Goal: Task Accomplishment & Management: Use online tool/utility

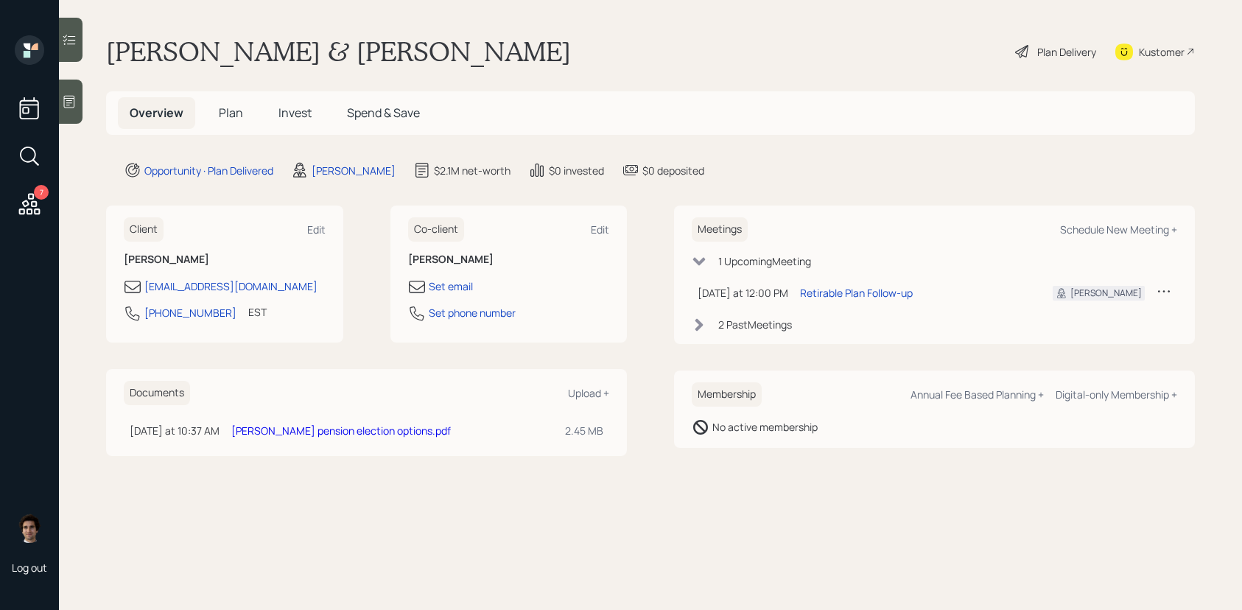
click at [229, 110] on span "Plan" at bounding box center [231, 113] width 24 height 16
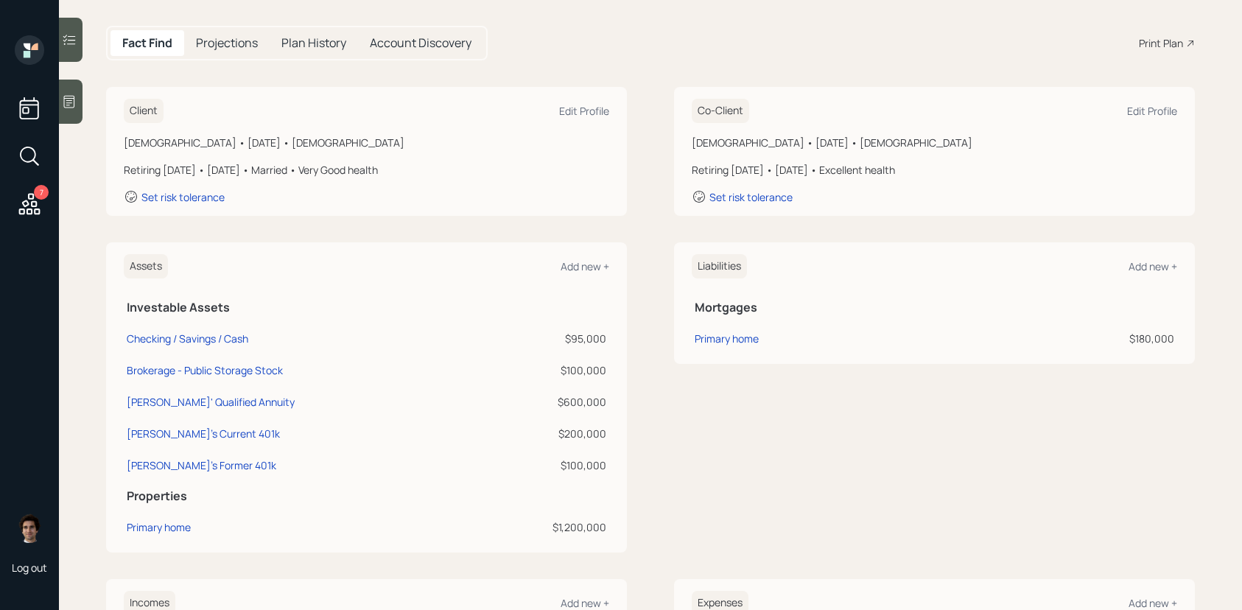
scroll to position [185, 0]
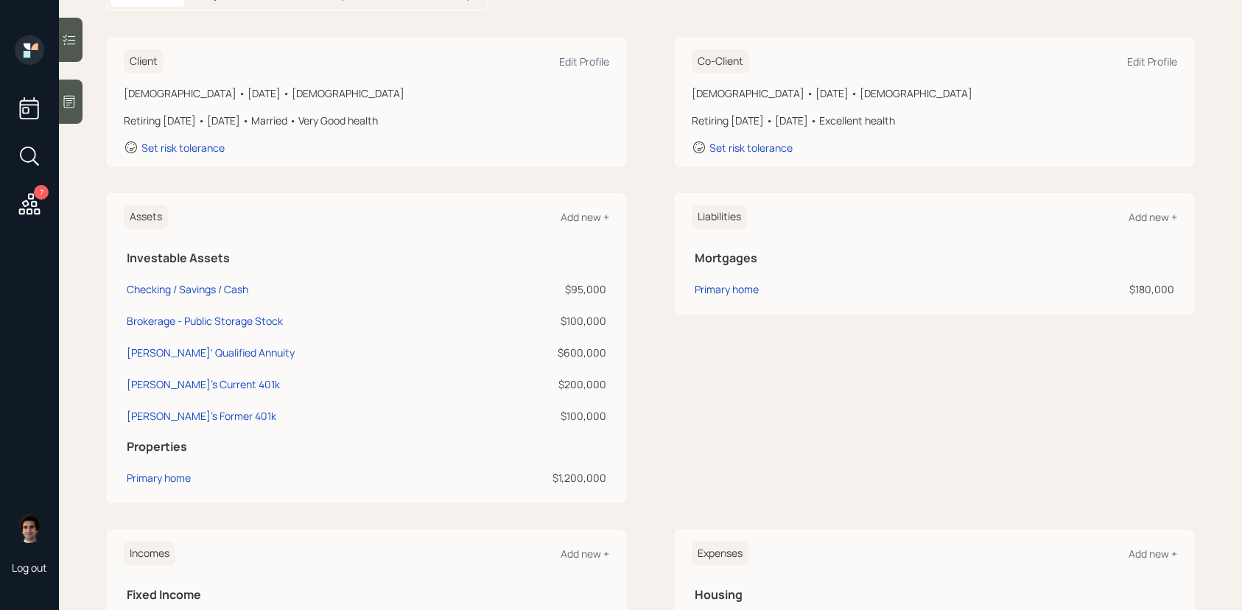
click at [43, 209] on div "7" at bounding box center [29, 128] width 35 height 186
click at [37, 204] on icon at bounding box center [29, 203] width 21 height 21
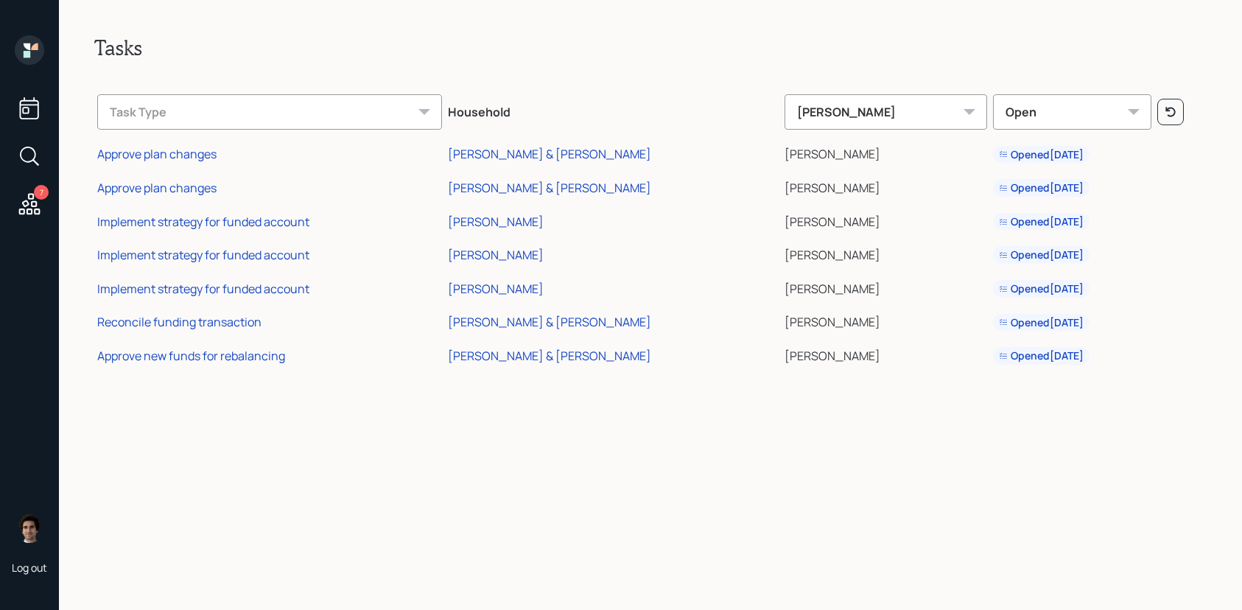
click at [223, 333] on td "Reconcile funding transaction" at bounding box center [269, 320] width 351 height 34
click at [223, 331] on td "Reconcile funding transaction" at bounding box center [269, 320] width 351 height 34
click at [223, 327] on div "Reconcile funding transaction" at bounding box center [179, 322] width 164 height 16
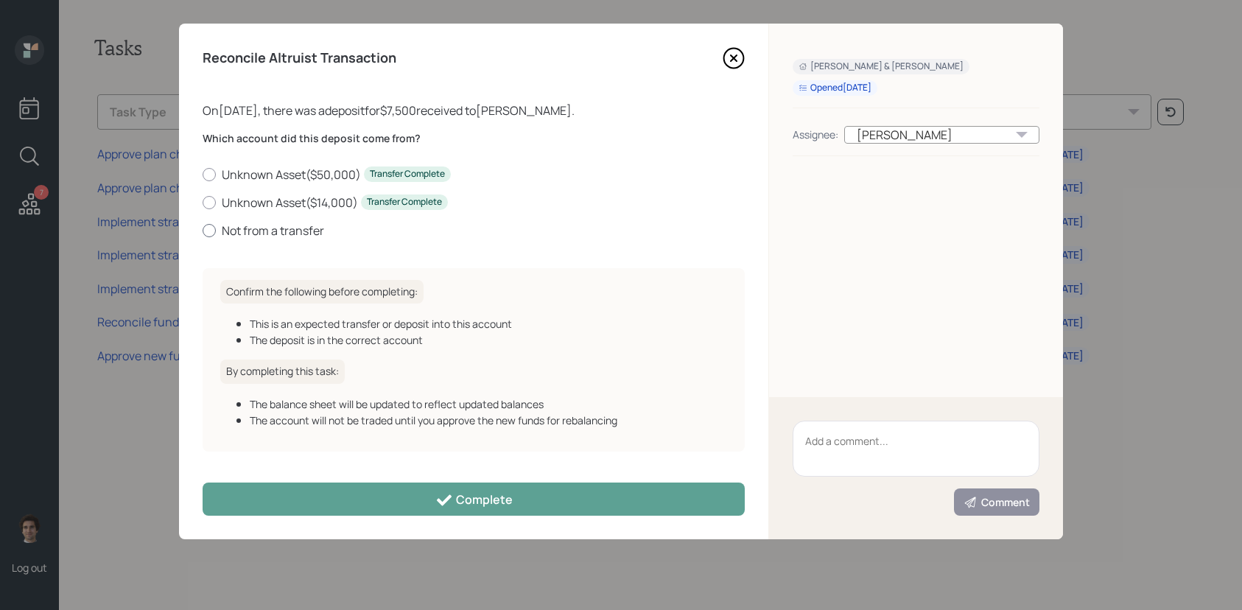
click at [248, 224] on label "Not from a transfer" at bounding box center [474, 230] width 542 height 16
click at [203, 230] on input "Not from a transfer" at bounding box center [202, 230] width 1 height 1
radio input "true"
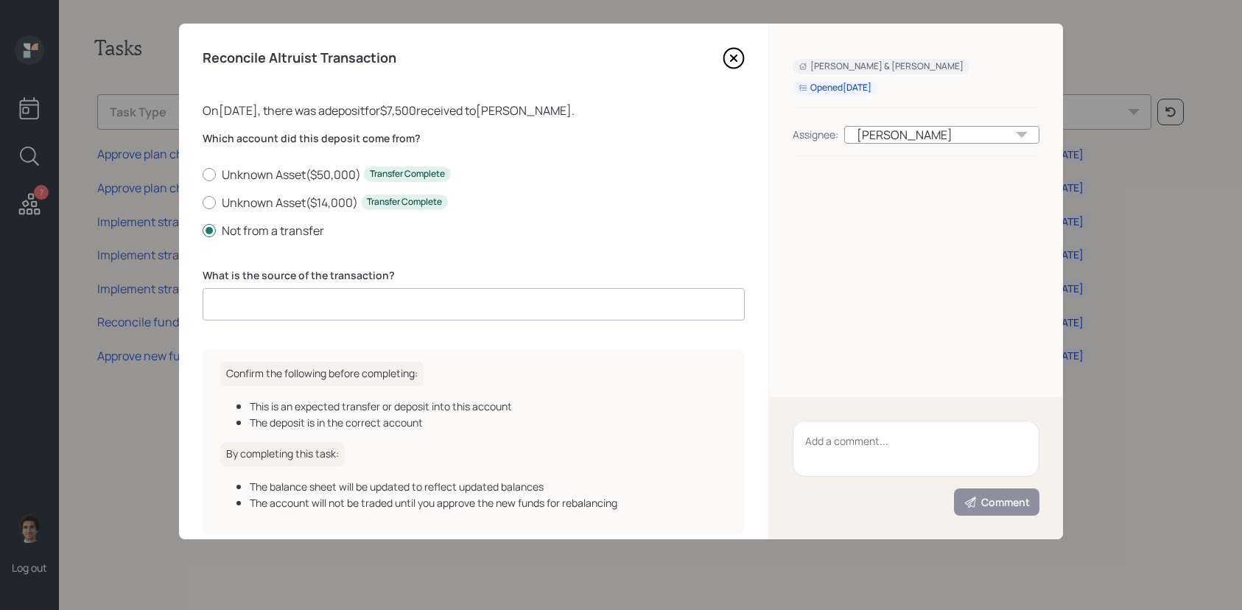
click at [285, 303] on input at bounding box center [474, 304] width 542 height 32
type input "client deposit"
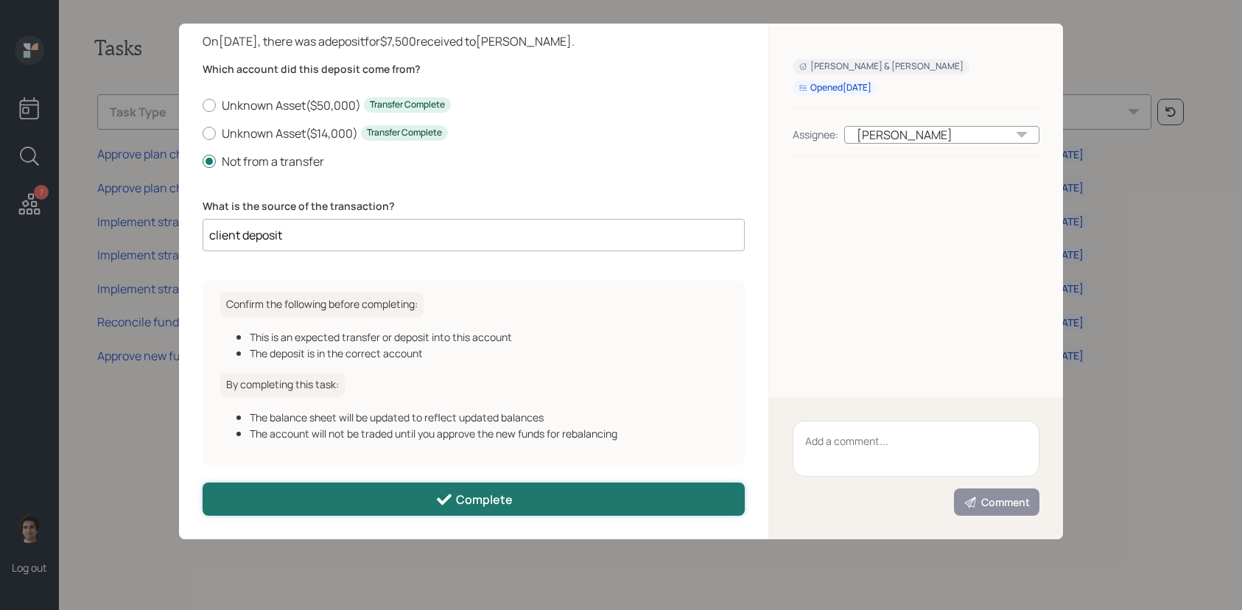
click at [447, 491] on icon at bounding box center [444, 499] width 18 height 18
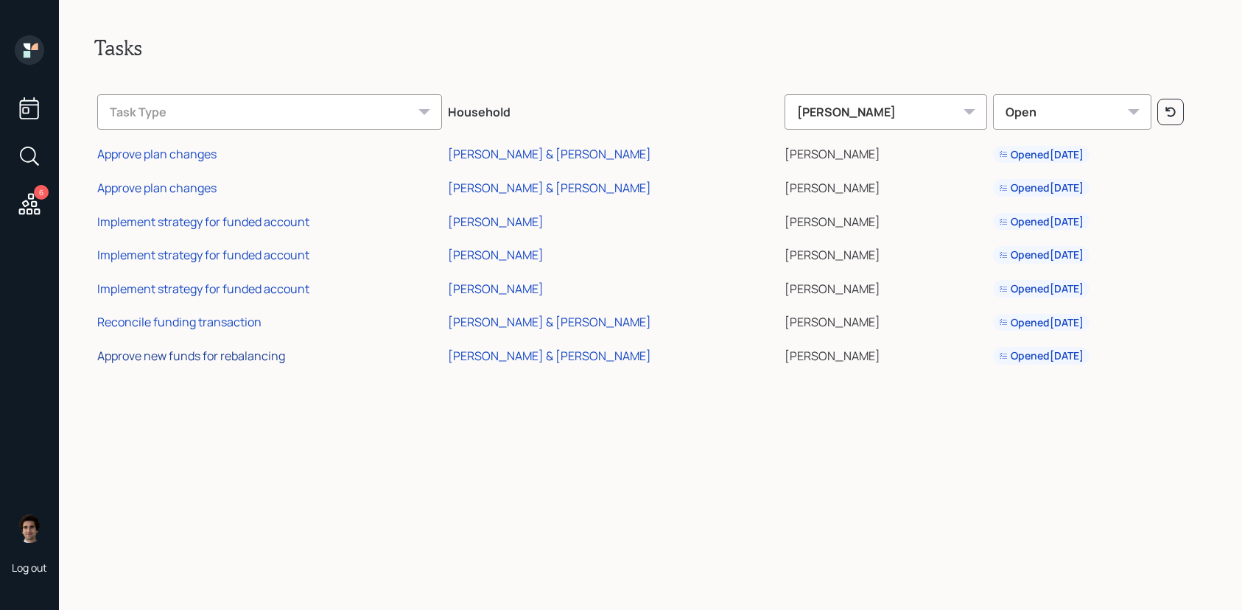
click at [220, 358] on div "Approve new funds for rebalancing" at bounding box center [191, 356] width 188 height 16
click at [220, 356] on div "Approve new funds for rebalancing" at bounding box center [191, 356] width 188 height 16
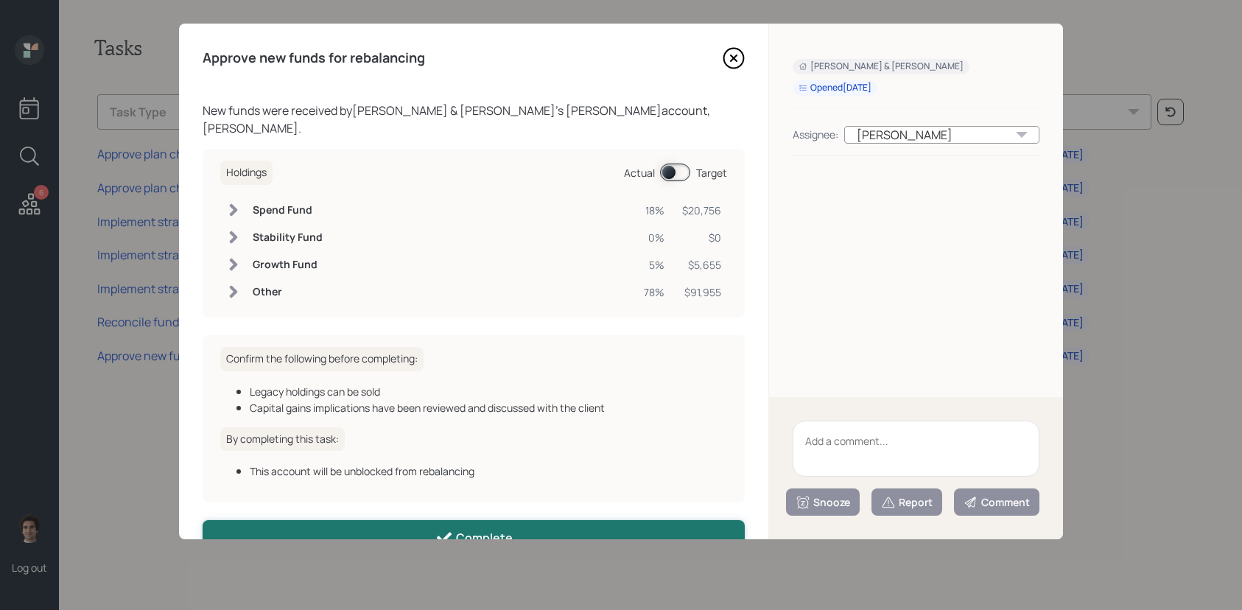
click at [453, 529] on icon at bounding box center [444, 538] width 18 height 18
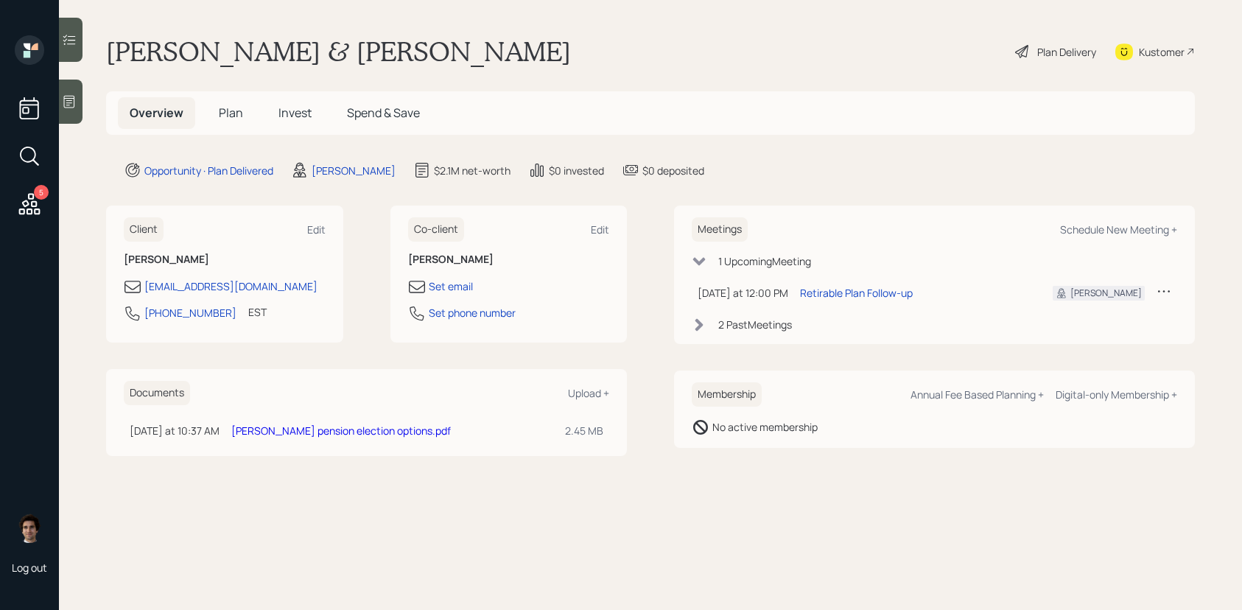
click at [309, 430] on link "[PERSON_NAME] pension election options.pdf" at bounding box center [340, 430] width 219 height 14
